Goal: Task Accomplishment & Management: Manage account settings

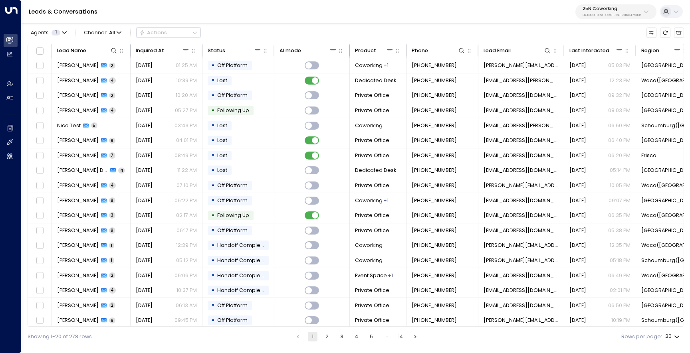
click at [609, 10] on p "25N Coworking" at bounding box center [612, 8] width 59 height 5
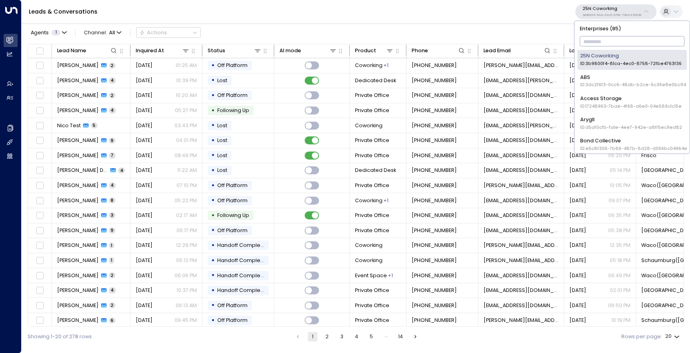
click at [600, 44] on input "text" at bounding box center [632, 42] width 105 height 14
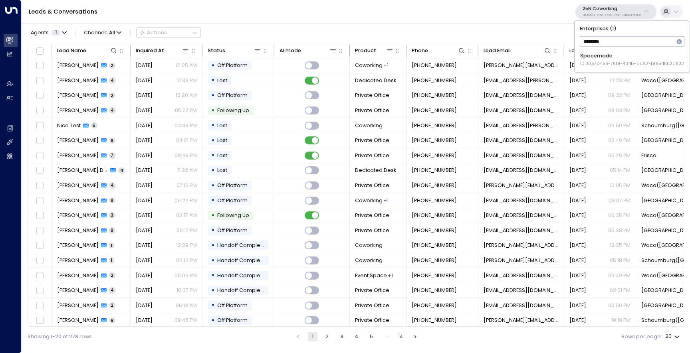
type input "*********"
click at [622, 61] on span "ID: 0d57b456-76f9-434b-bc82-bf954502d602" at bounding box center [632, 64] width 104 height 6
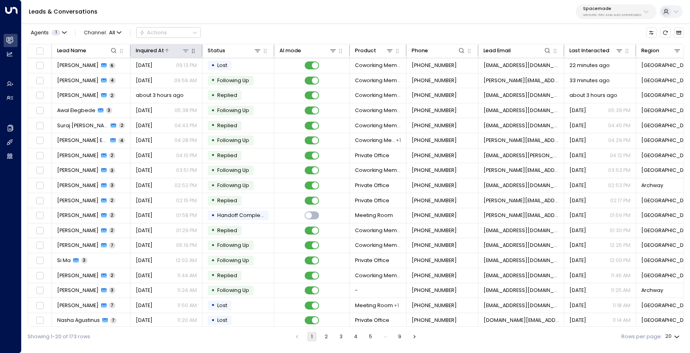
click at [168, 49] on icon at bounding box center [167, 50] width 5 height 5
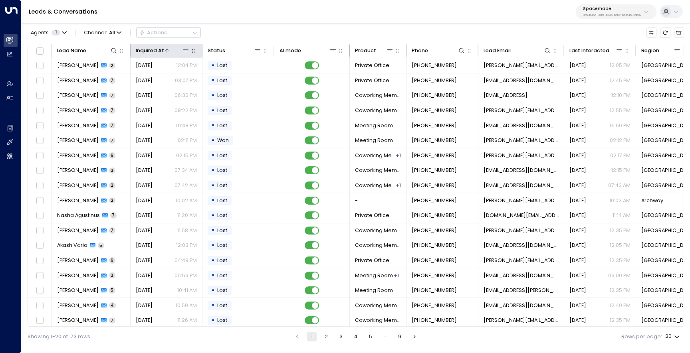
click at [168, 50] on icon at bounding box center [166, 51] width 3 height 4
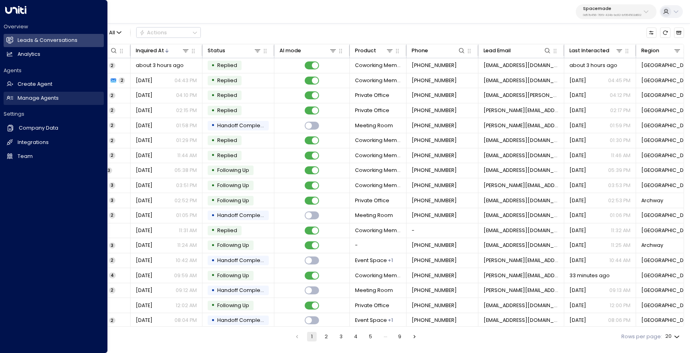
click at [24, 99] on h2 "Manage Agents" at bounding box center [38, 99] width 41 height 8
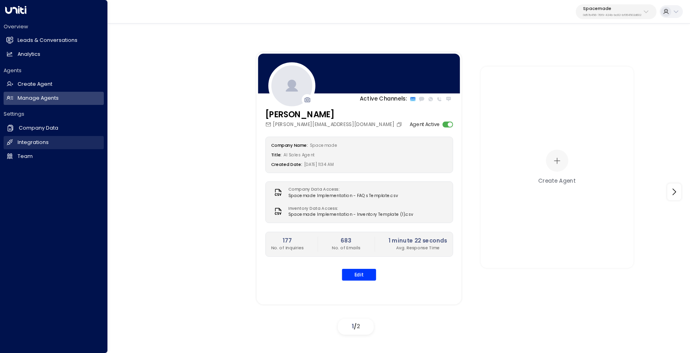
click at [29, 148] on link "Integrations Integrations" at bounding box center [54, 142] width 100 height 13
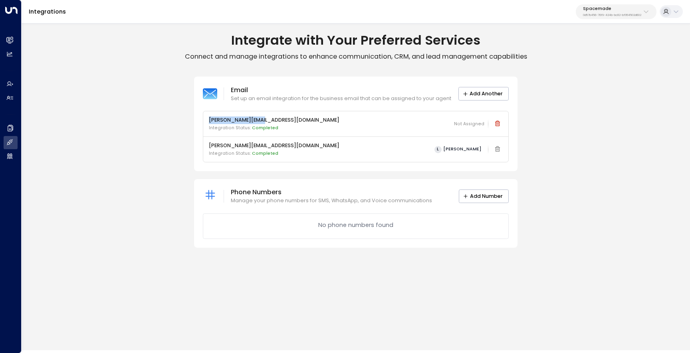
drag, startPoint x: 267, startPoint y: 120, endPoint x: 200, endPoint y: 120, distance: 66.7
click at [200, 120] on div "Email Set up an email integration for the business email that can be assigned t…" at bounding box center [355, 124] width 323 height 95
copy p "[PERSON_NAME][EMAIL_ADDRESS][DOMAIN_NAME]"
click at [129, 127] on div "Email Set up an email integration for the business email that can be assigned t…" at bounding box center [356, 162] width 669 height 171
